Goal: Task Accomplishment & Management: Manage account settings

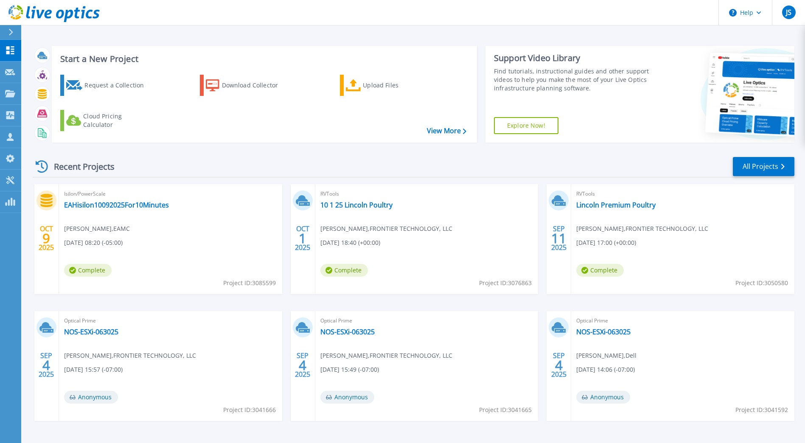
drag, startPoint x: 389, startPoint y: 160, endPoint x: 350, endPoint y: 159, distance: 38.7
click at [389, 160] on div "Recent Projects All Projects" at bounding box center [414, 166] width 762 height 21
click at [14, 136] on icon at bounding box center [10, 137] width 10 height 8
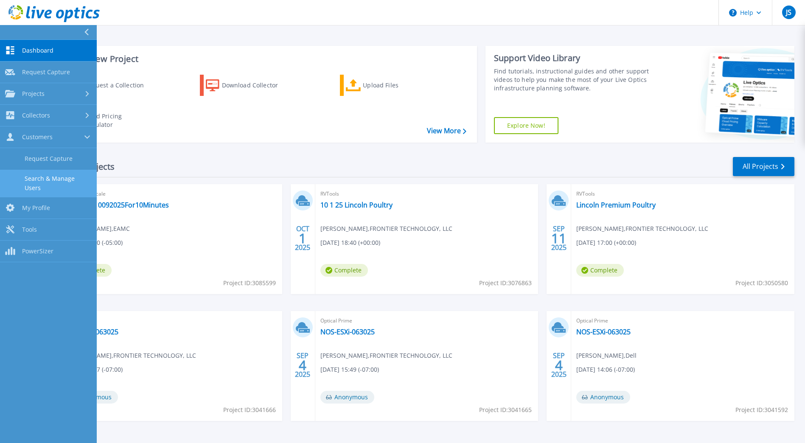
click at [44, 176] on link "Search & Manage Users" at bounding box center [48, 183] width 97 height 27
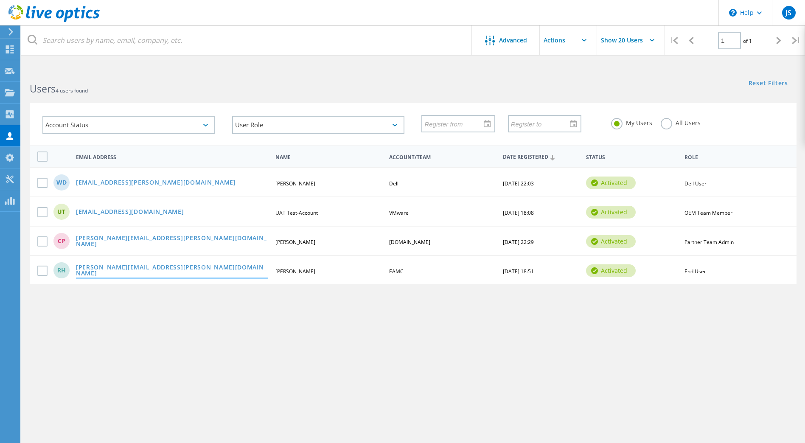
click at [110, 272] on link "randy.holliday@eamc.org" at bounding box center [172, 270] width 192 height 13
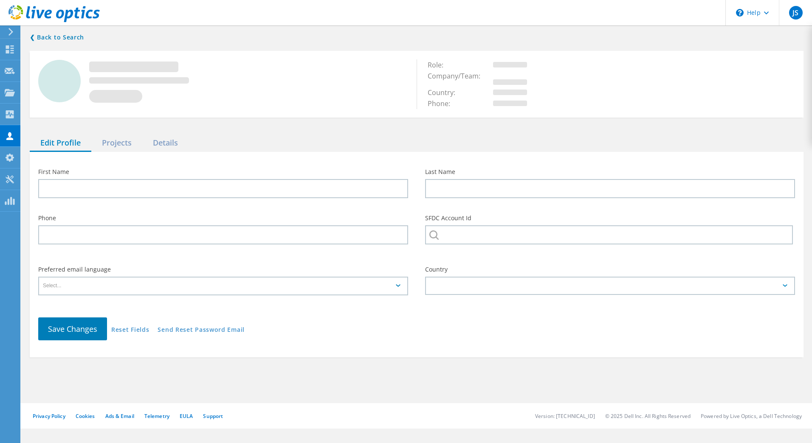
type input "Randy"
type input "Holliday"
type input "EAMC"
type input "English"
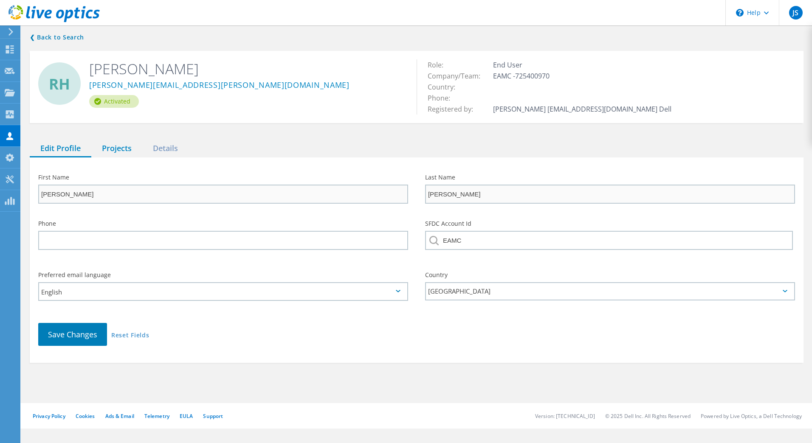
click at [112, 149] on div "Projects" at bounding box center [116, 148] width 51 height 17
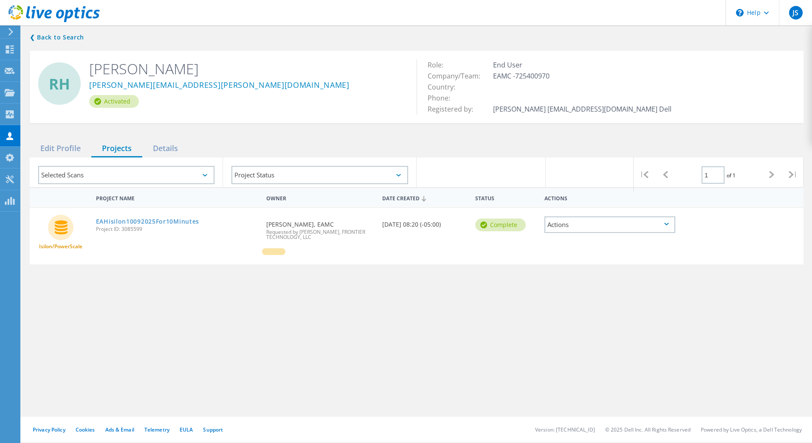
click at [608, 228] on div "Actions" at bounding box center [609, 225] width 131 height 17
click at [608, 200] on div "Project Details" at bounding box center [609, 198] width 129 height 13
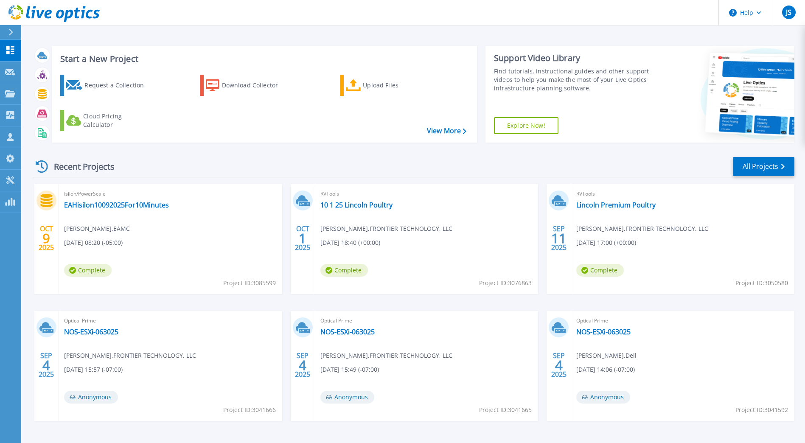
click at [10, 34] on icon at bounding box center [10, 32] width 5 height 7
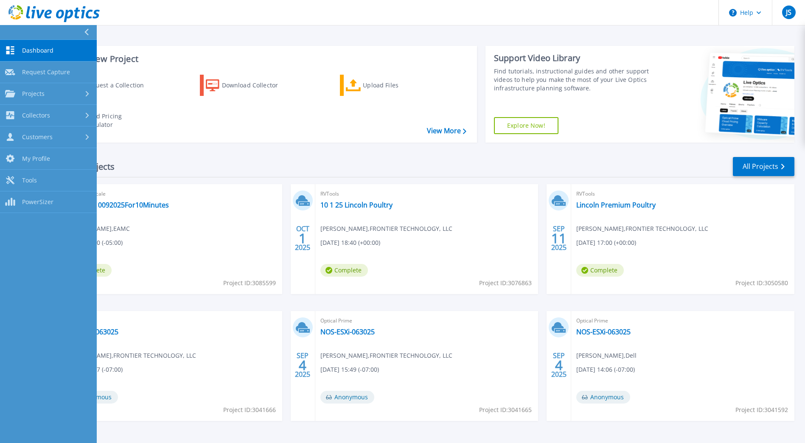
drag, startPoint x: 768, startPoint y: 37, endPoint x: 760, endPoint y: 40, distance: 8.2
click at [768, 37] on div "Start a New Project Request a Collection Download Collector Upload Files Cloud …" at bounding box center [413, 222] width 784 height 445
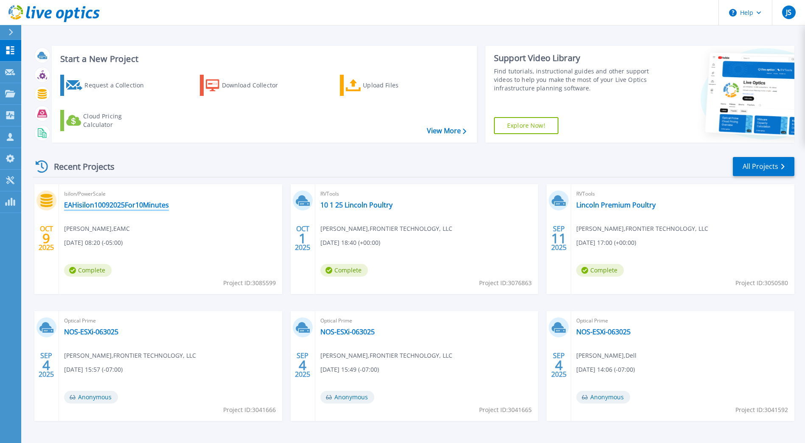
click at [139, 206] on link "EAHisilon10092025For10Minutes" at bounding box center [116, 205] width 105 height 8
